Goal: Task Accomplishment & Management: Use online tool/utility

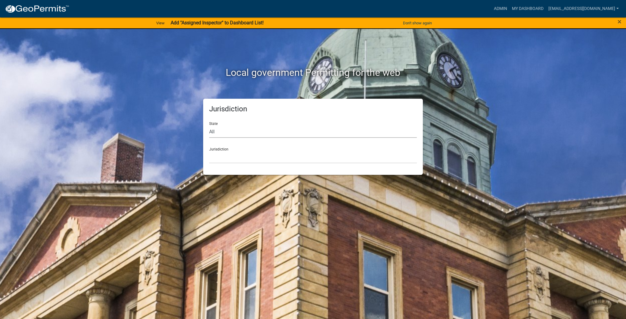
click at [286, 137] on select "All [US_STATE] [US_STATE] [US_STATE] [US_STATE] [US_STATE] [US_STATE] [US_STATE…" at bounding box center [313, 131] width 208 height 12
select select "[US_STATE]"
click at [209, 125] on select "All [US_STATE] [US_STATE] [US_STATE] [US_STATE] [US_STATE] [US_STATE] [US_STATE…" at bounding box center [313, 131] width 208 height 12
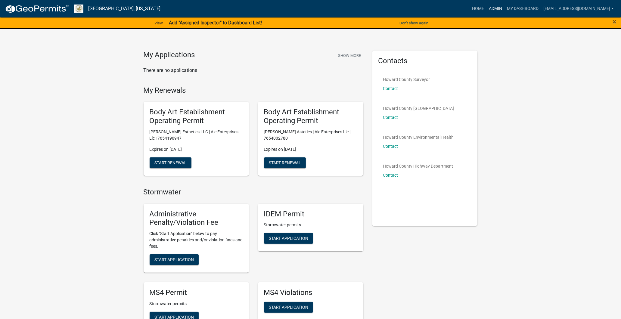
click at [486, 8] on link "Admin" at bounding box center [495, 8] width 18 height 11
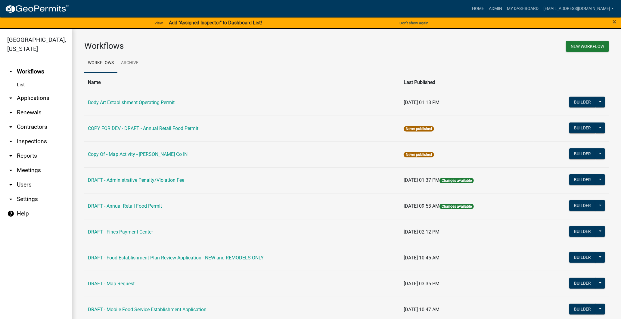
click at [23, 124] on link "arrow_drop_down Contractors" at bounding box center [36, 127] width 72 height 14
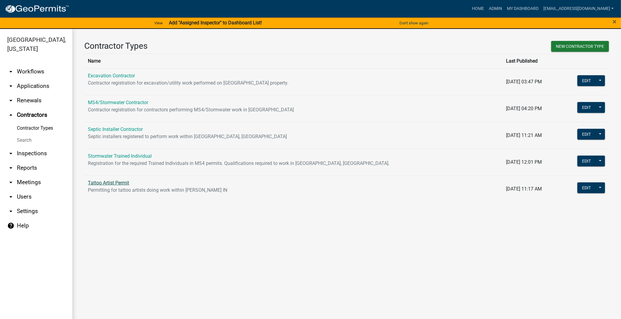
click at [102, 183] on link "Tattoo Artist Permit" at bounding box center [108, 183] width 41 height 6
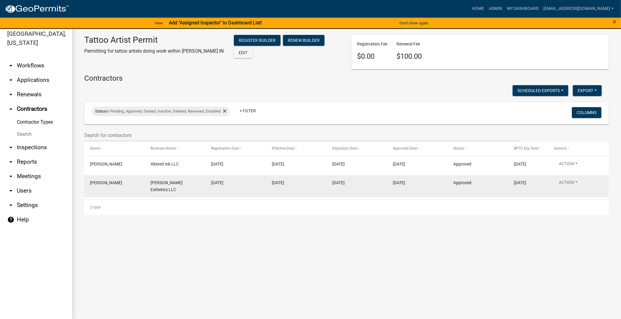
scroll to position [7, 0]
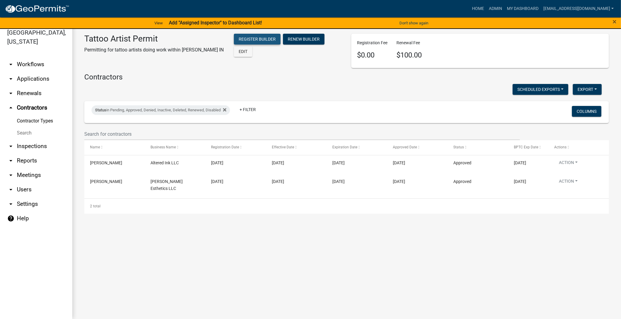
click at [257, 35] on button "Register Builder" at bounding box center [257, 39] width 47 height 11
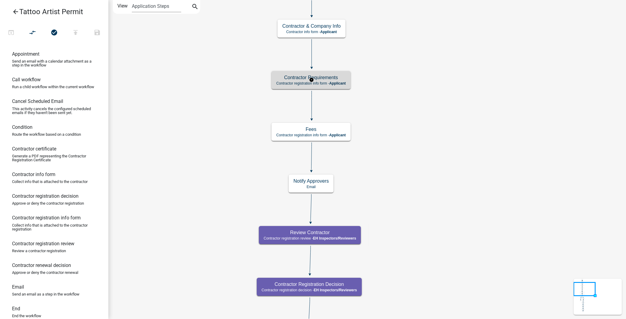
click at [335, 77] on h5 "Contractor Requirements" at bounding box center [310, 78] width 69 height 6
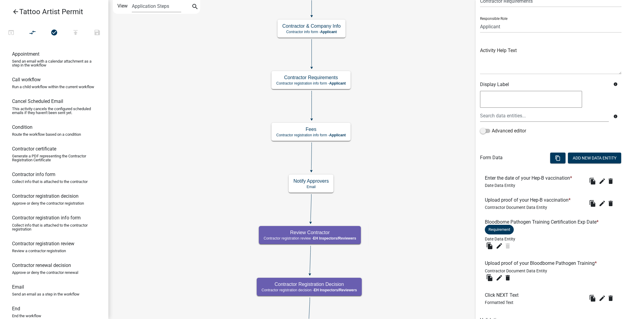
scroll to position [60, 0]
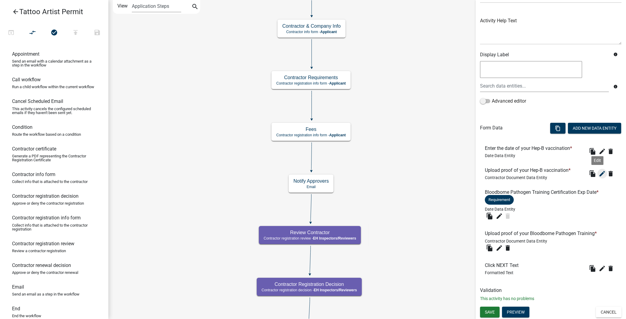
click at [598, 172] on icon "edit" at bounding box center [601, 173] width 7 height 7
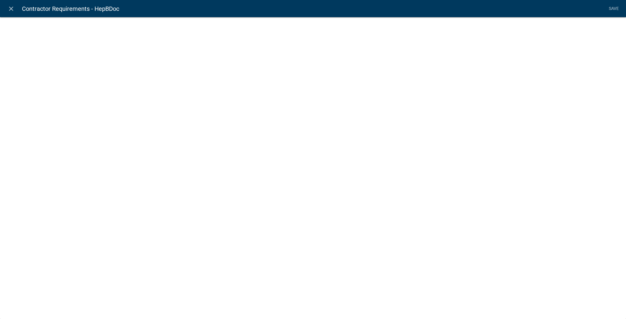
select select "contractor-document"
select select "d15c5efd-cfee-4d8f-bd3b-2c2524fbd9f4"
